Goal: Complete application form: Complete application form

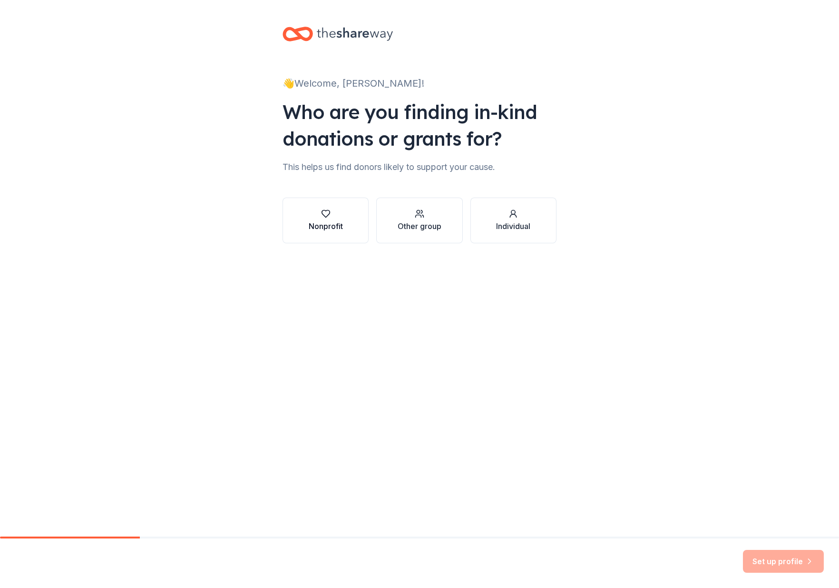
click at [328, 217] on icon "button" at bounding box center [326, 214] width 10 height 10
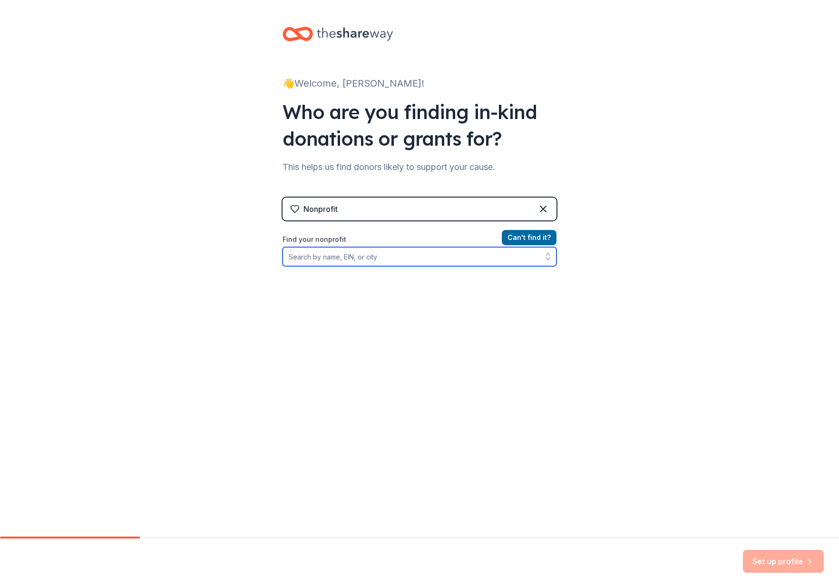
click at [385, 257] on input "Find your nonprofit" at bounding box center [420, 256] width 274 height 19
click at [376, 255] on input "Find your nonprofit" at bounding box center [420, 256] width 274 height 19
paste input "[US_EMPLOYER_IDENTIFICATION_NUMBER]"
type input "[US_EMPLOYER_IDENTIFICATION_NUMBER]"
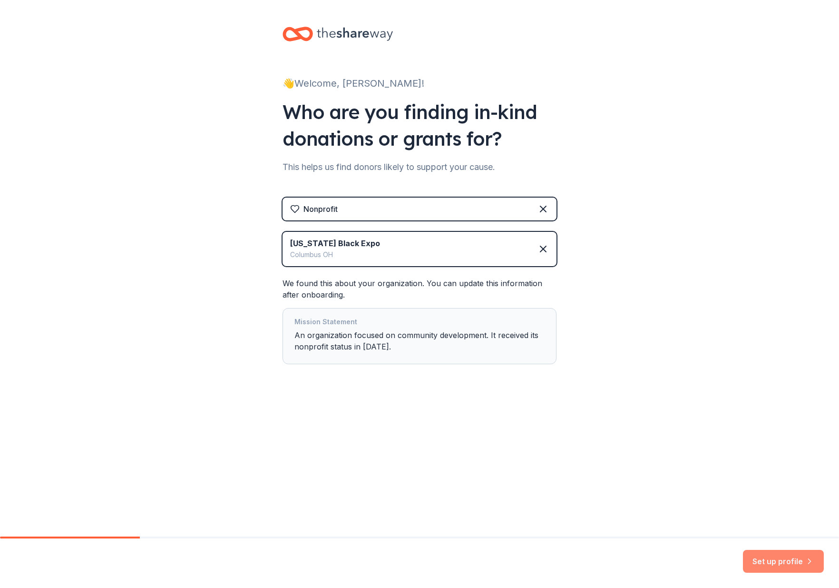
click at [796, 563] on button "Set up profile" at bounding box center [783, 561] width 81 height 23
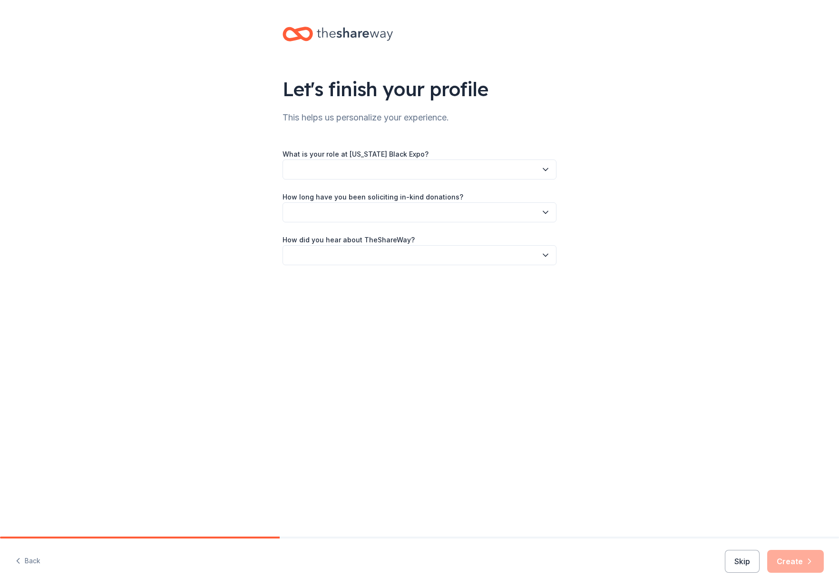
click at [542, 167] on icon "button" at bounding box center [546, 170] width 10 height 10
click at [390, 207] on div "Executive Director" at bounding box center [419, 214] width 269 height 19
click at [539, 215] on button "button" at bounding box center [420, 212] width 274 height 20
click at [393, 272] on div "2 to 5 years" at bounding box center [419, 275] width 269 height 19
click at [548, 256] on icon "button" at bounding box center [546, 255] width 10 height 10
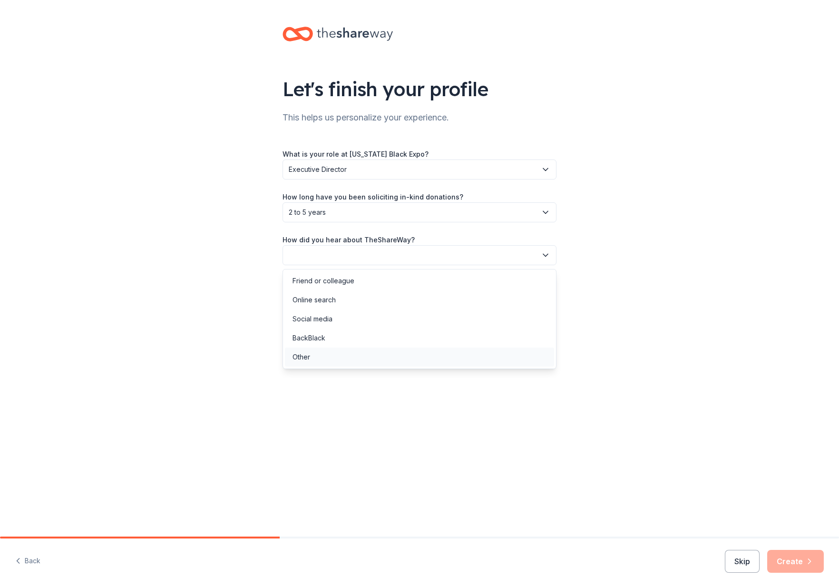
click at [430, 355] on div "Other" at bounding box center [419, 356] width 269 height 19
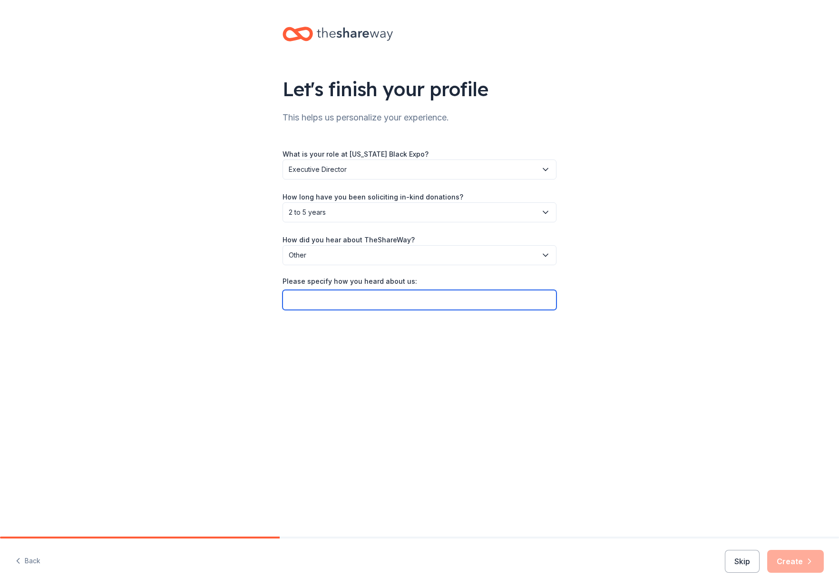
click at [520, 299] on input "Please specify how you heard about us:" at bounding box center [420, 300] width 274 height 20
click at [392, 295] on input "Fundraising Bootcamp with the Nonprofit Cooperative" at bounding box center [420, 300] width 274 height 20
type input "Fundraising Bootcamp with The Nonprofit Cooperative"
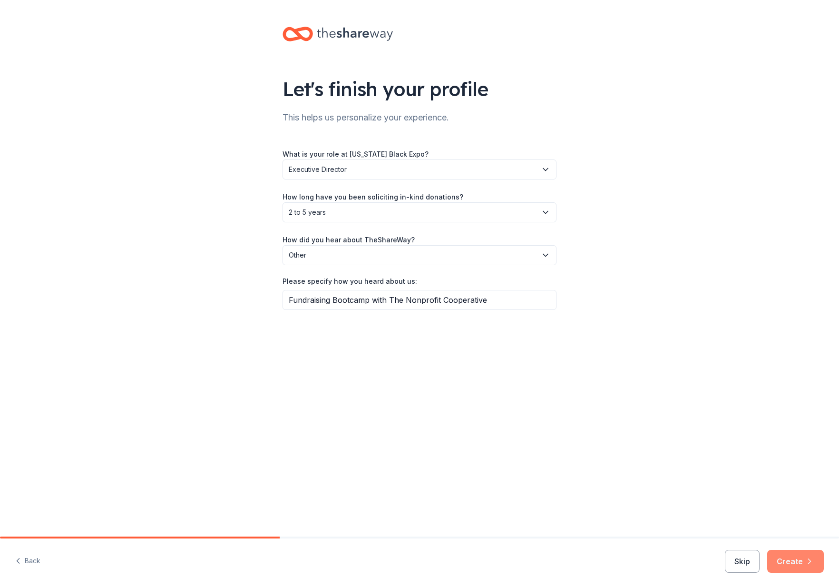
click at [794, 563] on button "Create" at bounding box center [795, 561] width 57 height 23
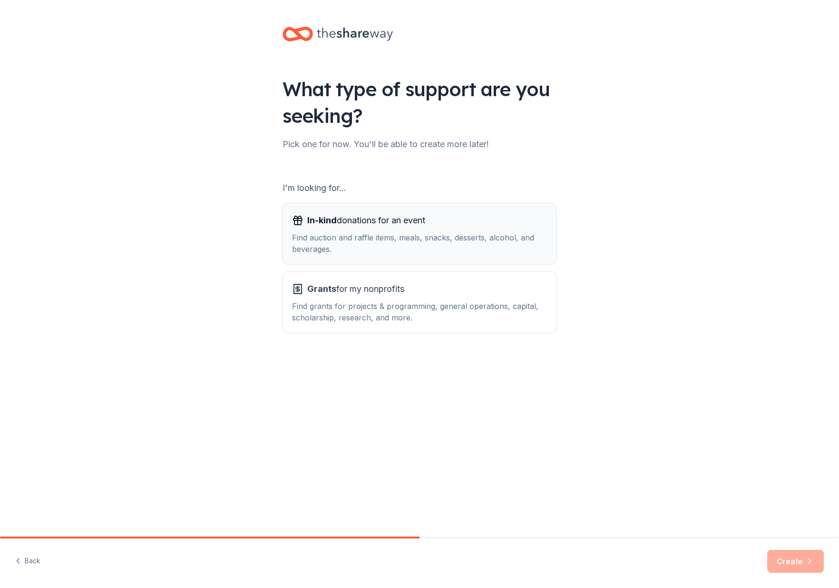
click at [392, 238] on div "Find auction and raffle items, meals, snacks, desserts, alcohol, and beverages." at bounding box center [419, 243] width 255 height 23
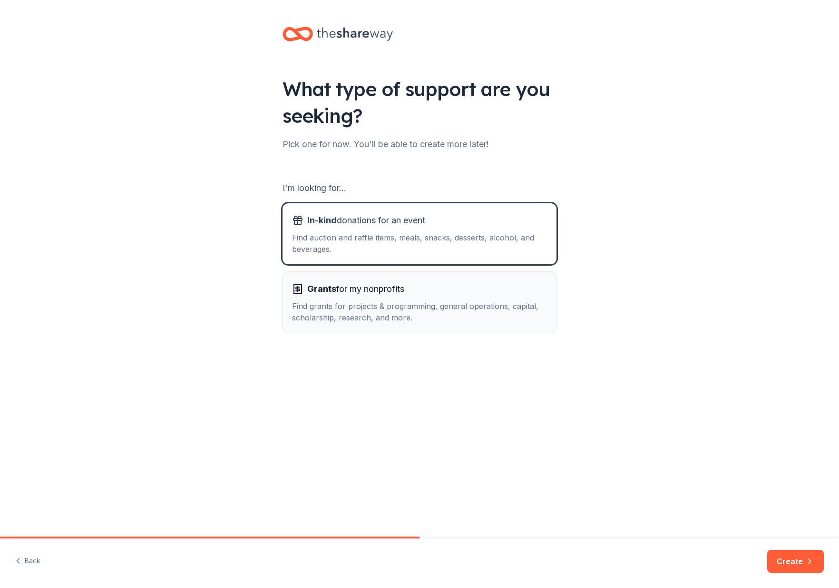
click at [392, 281] on button "Grants for my nonprofits Find grants for projects & programming, general operat…" at bounding box center [420, 302] width 274 height 61
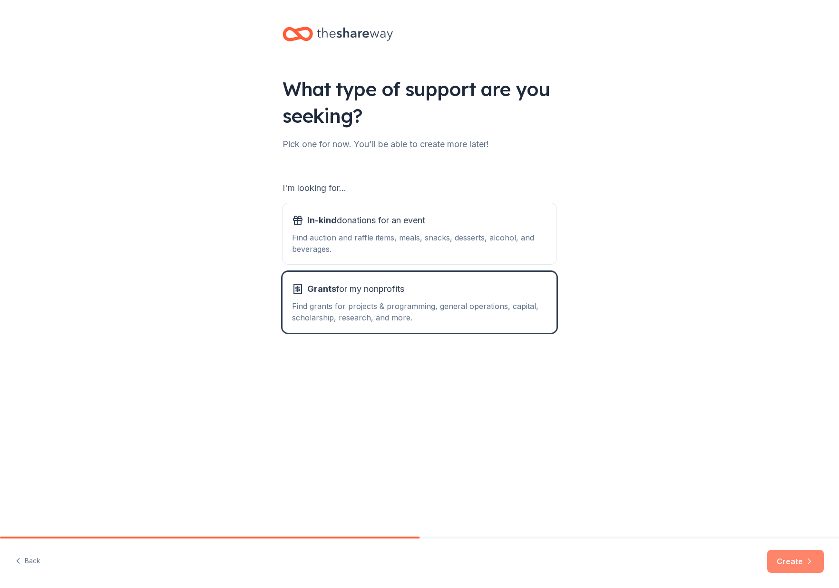
click at [801, 558] on button "Create" at bounding box center [795, 561] width 57 height 23
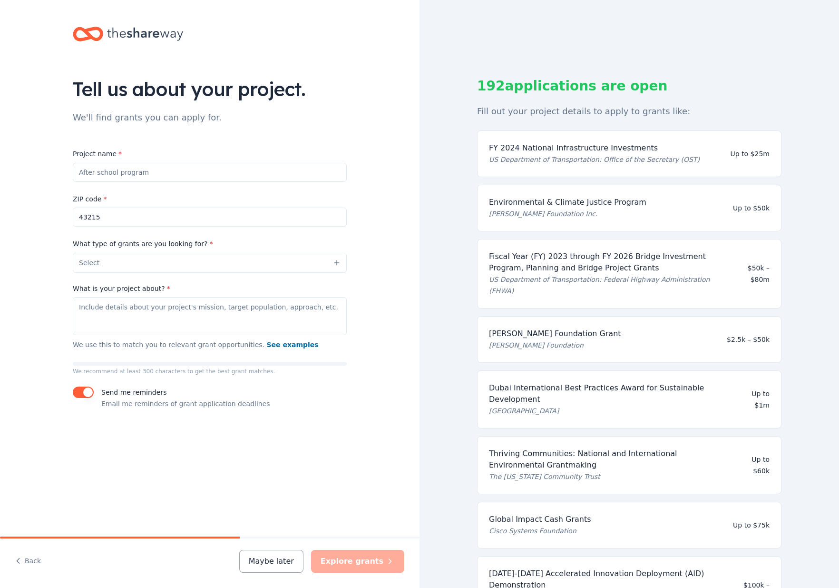
click at [181, 171] on input "Project name *" at bounding box center [210, 172] width 274 height 19
